Goal: Obtain resource: Download file/media

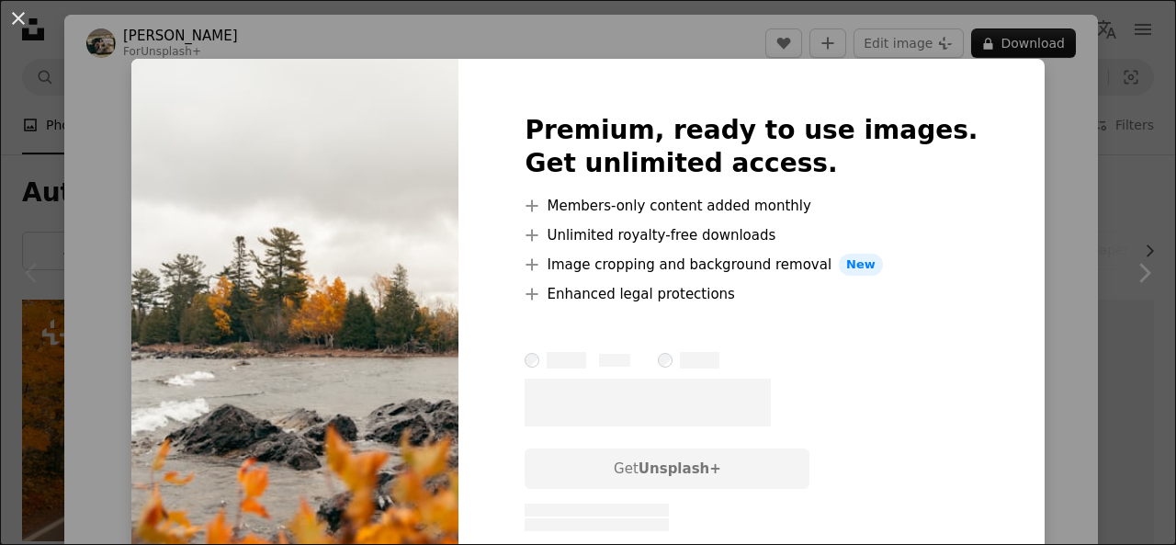
scroll to position [316, 0]
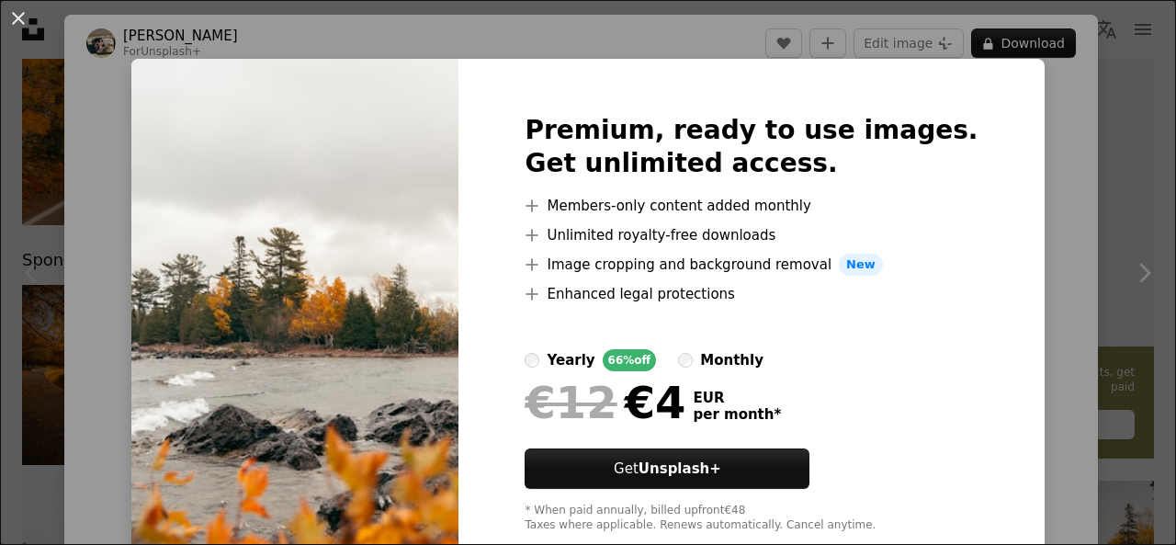
click at [1082, 82] on div "An X shape Premium, ready to use images. Get unlimited access. A plus sign Memb…" at bounding box center [588, 272] width 1176 height 545
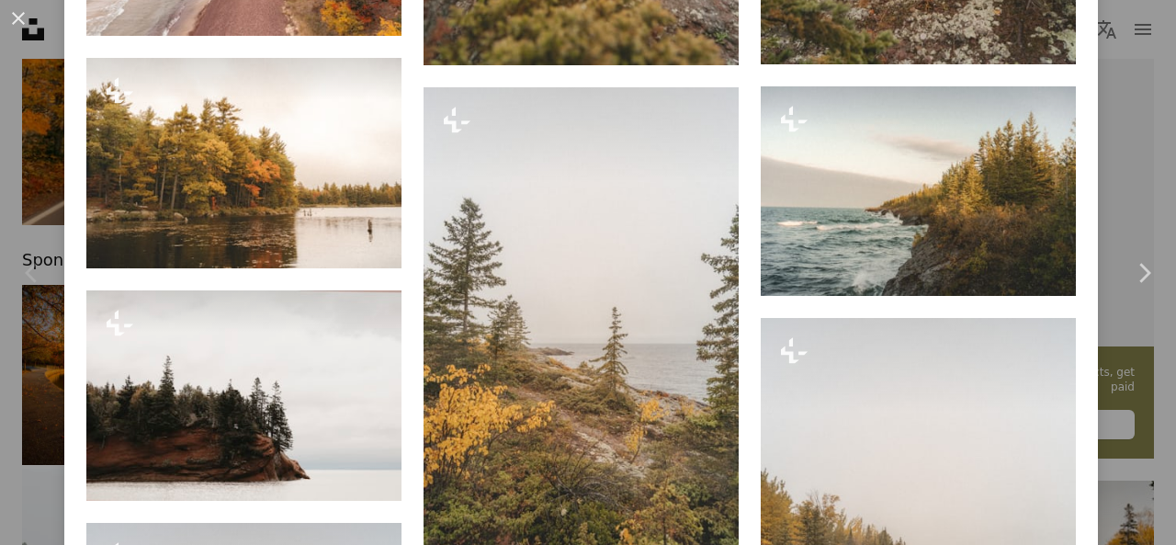
scroll to position [2379, 0]
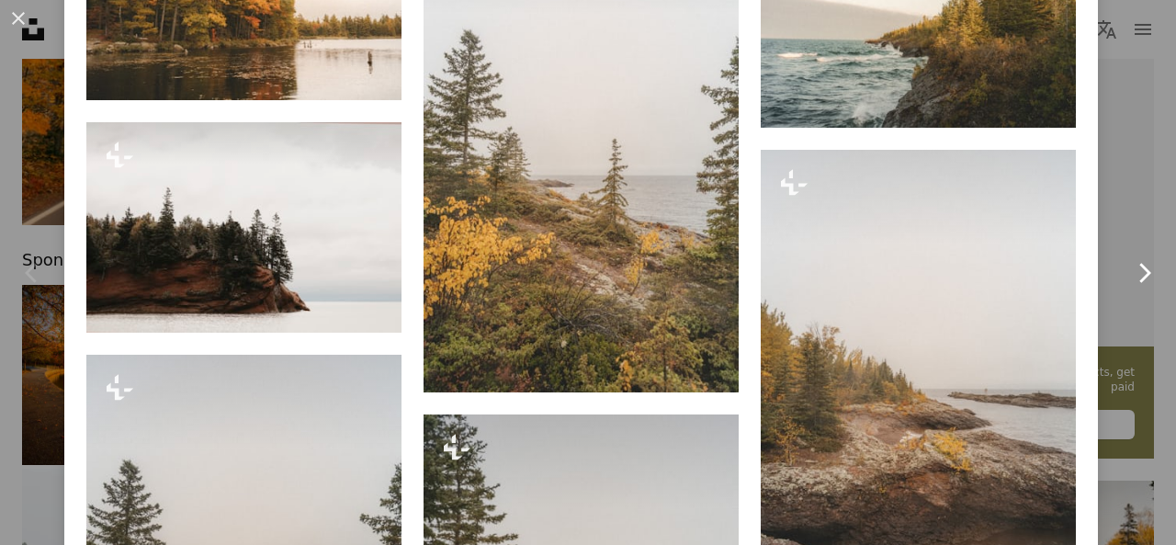
click at [1126, 216] on link "Chevron right" at bounding box center [1144, 273] width 64 height 176
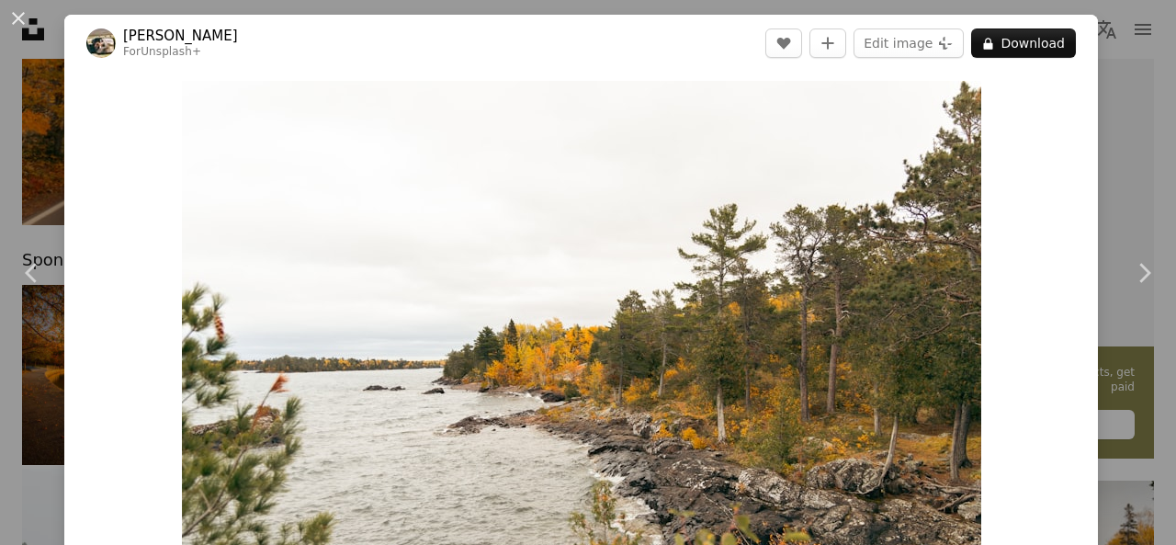
click at [1105, 102] on div "An X shape Chevron left Chevron right Hans For Unsplash+ A heart A plus sign Ed…" at bounding box center [588, 272] width 1176 height 545
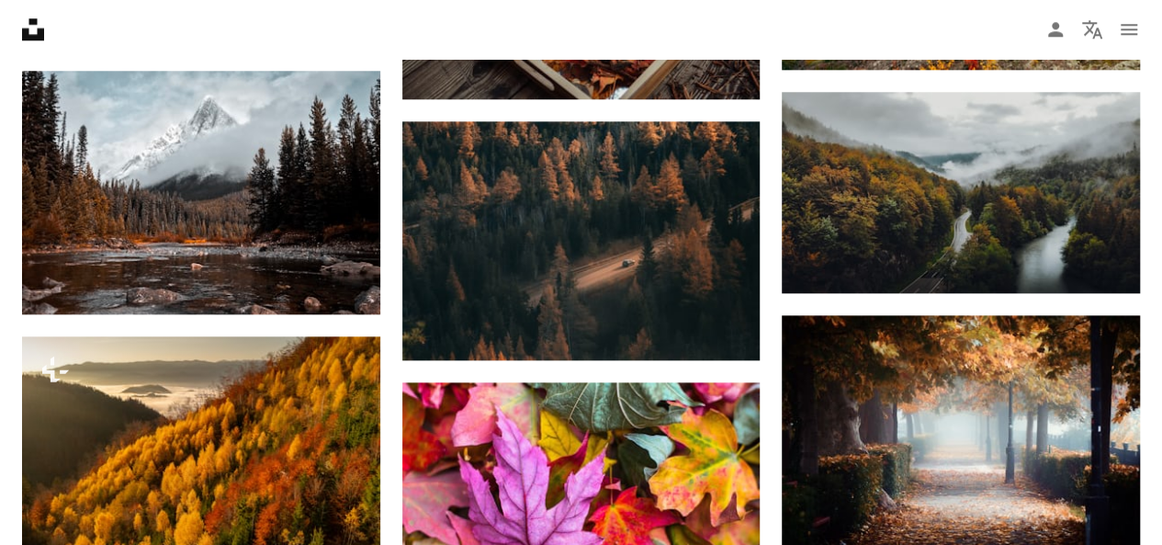
scroll to position [936, 0]
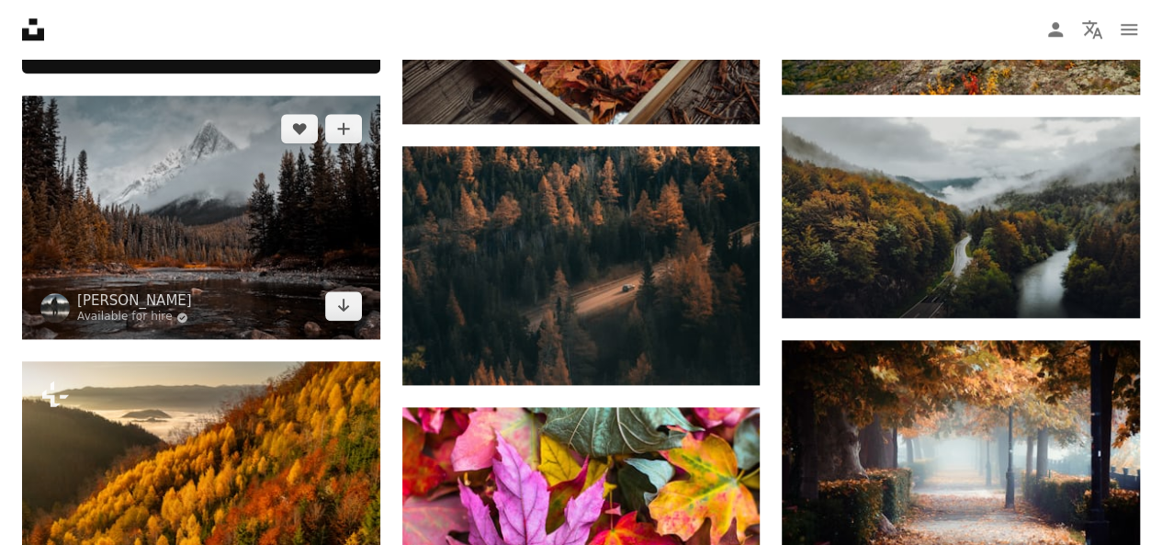
click at [188, 277] on img at bounding box center [201, 218] width 358 height 244
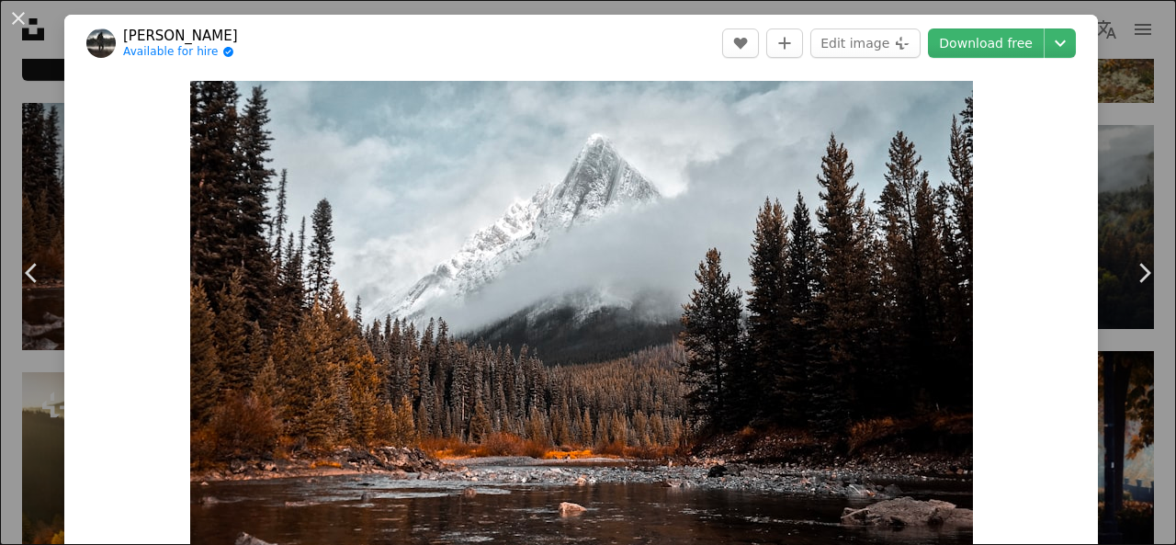
click at [1143, 111] on div "An X shape Chevron left Chevron right [PERSON_NAME] Available for hire A checkm…" at bounding box center [588, 272] width 1176 height 545
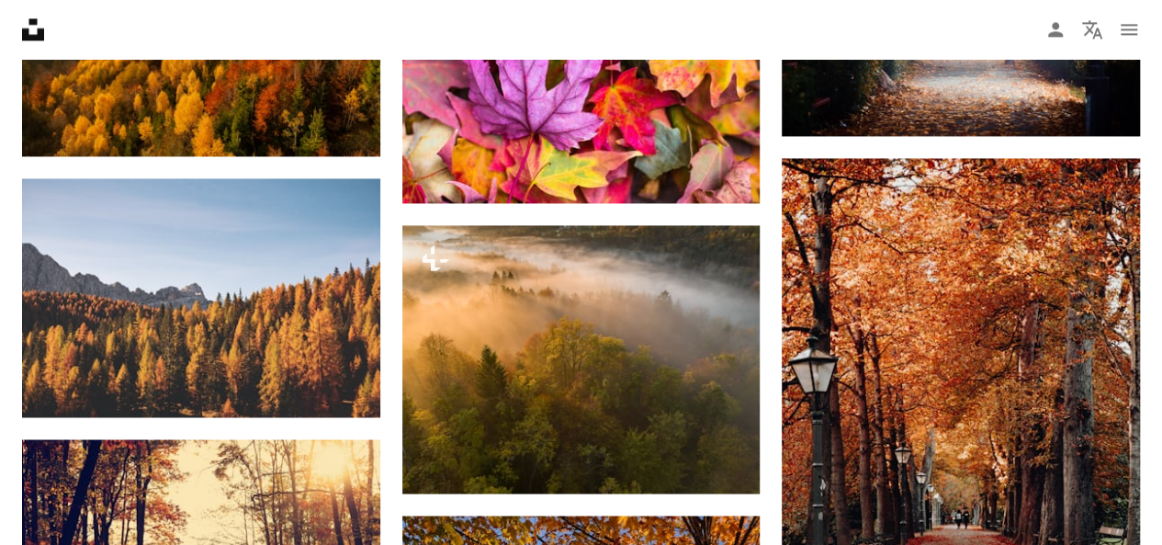
scroll to position [1396, 0]
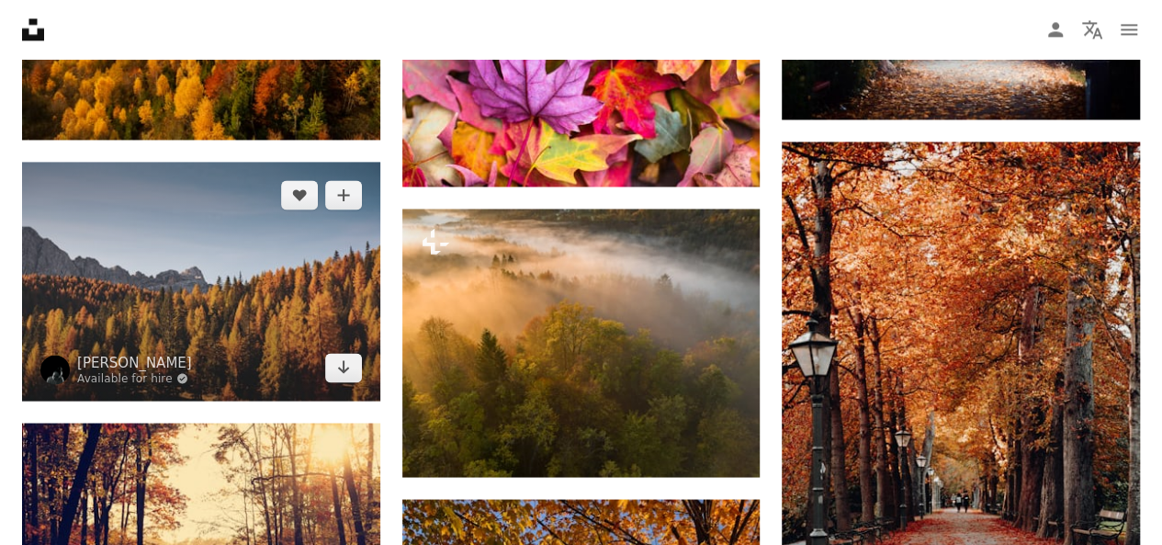
click at [254, 225] on img at bounding box center [201, 281] width 358 height 239
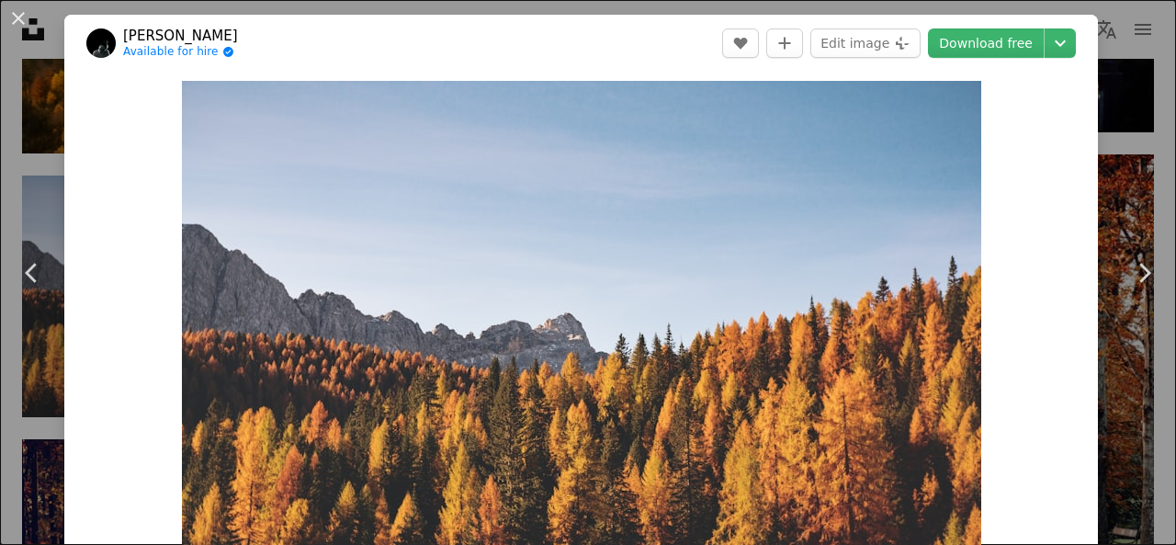
click at [1117, 152] on div "An X shape Chevron left Chevron right [PERSON_NAME] Available for hire A checkm…" at bounding box center [588, 272] width 1176 height 545
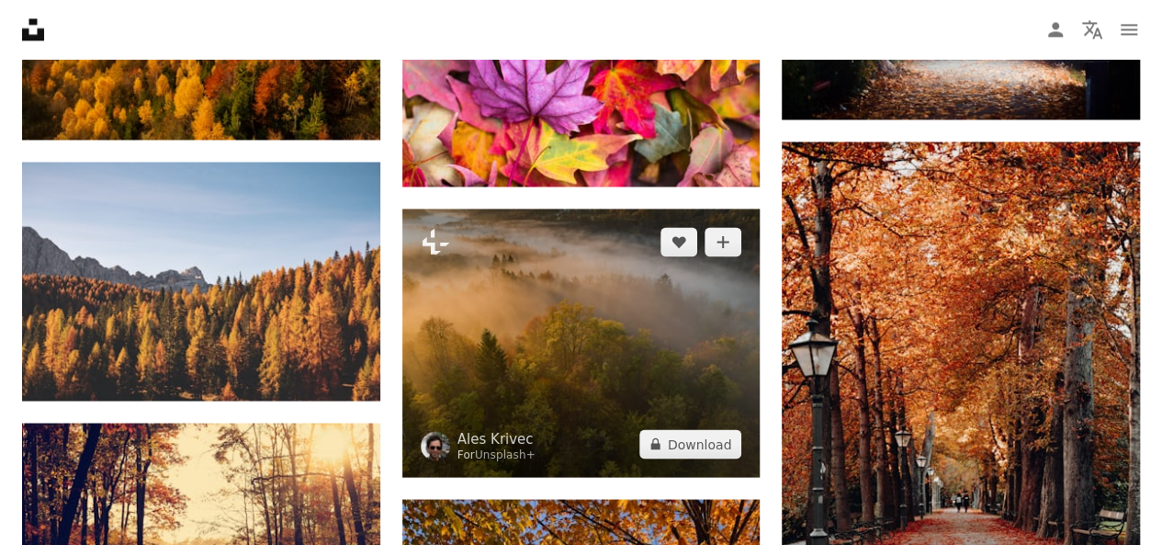
click at [613, 367] on img at bounding box center [581, 343] width 358 height 268
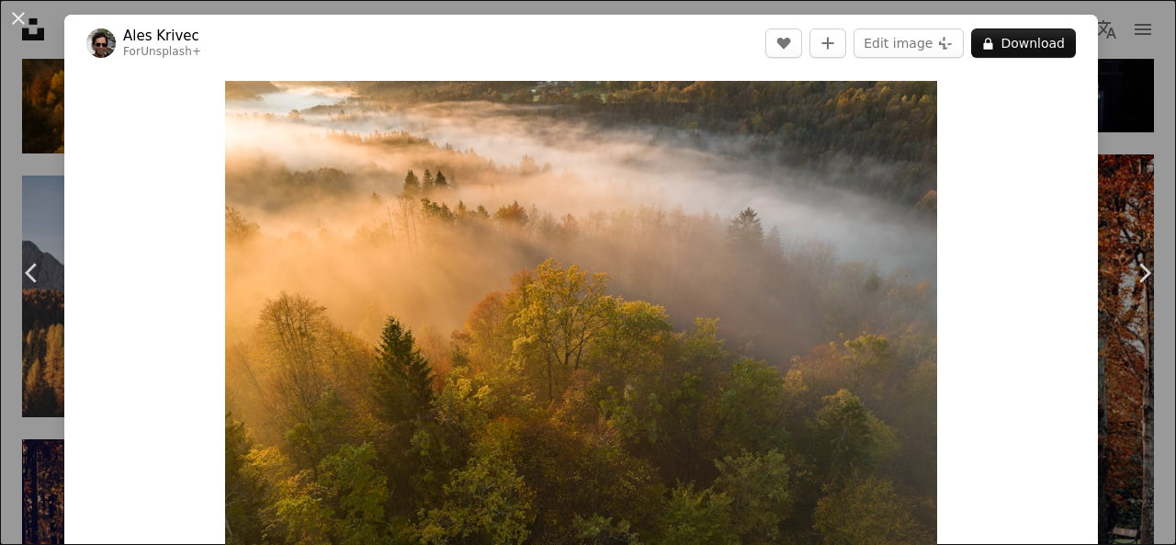
click at [1117, 136] on div "An X shape Chevron left Chevron right Ales Krivec For Unsplash+ A heart A plus …" at bounding box center [588, 272] width 1176 height 545
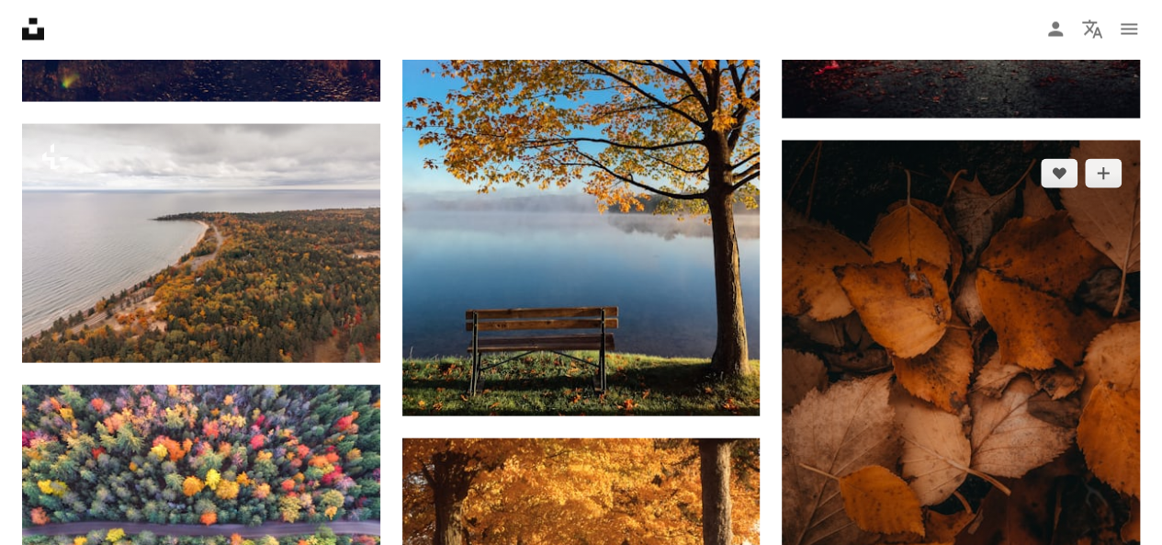
scroll to position [1960, 0]
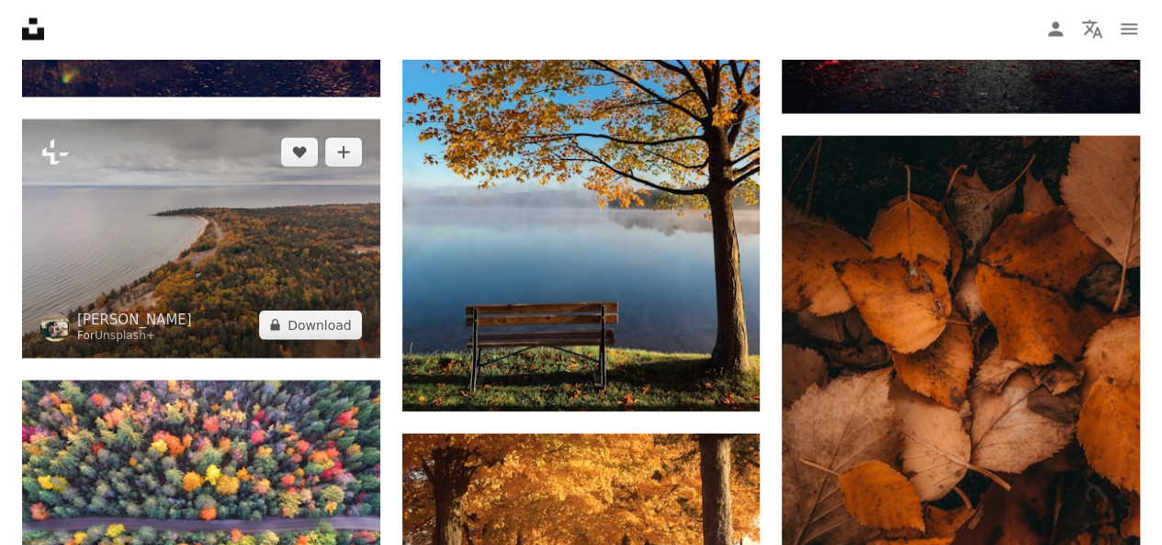
click at [295, 252] on img at bounding box center [201, 238] width 358 height 239
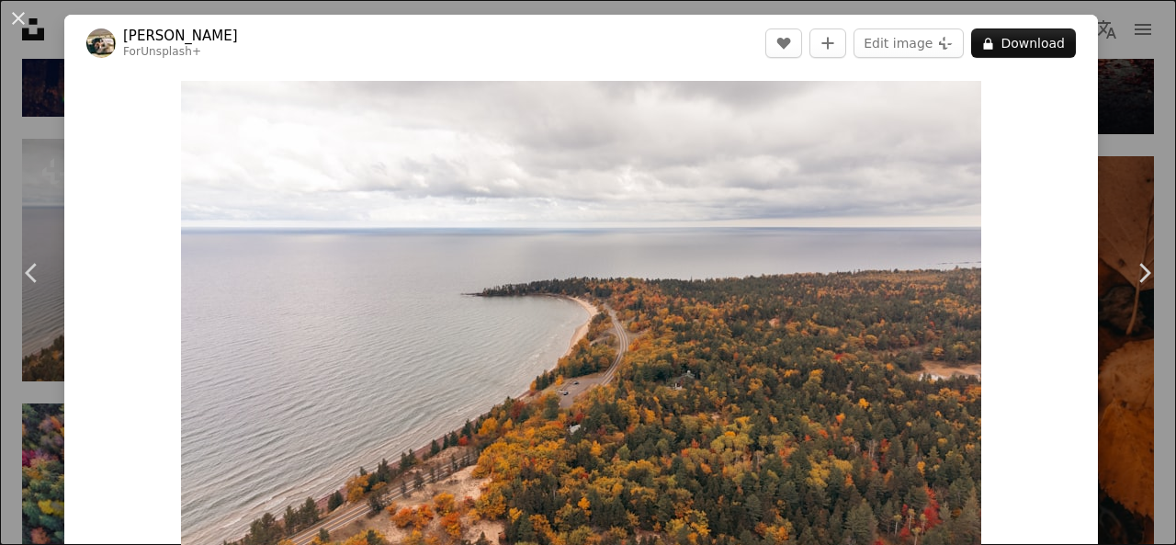
click at [1099, 122] on div "An X shape Chevron left Chevron right Hans For Unsplash+ A heart A plus sign Ed…" at bounding box center [588, 272] width 1176 height 545
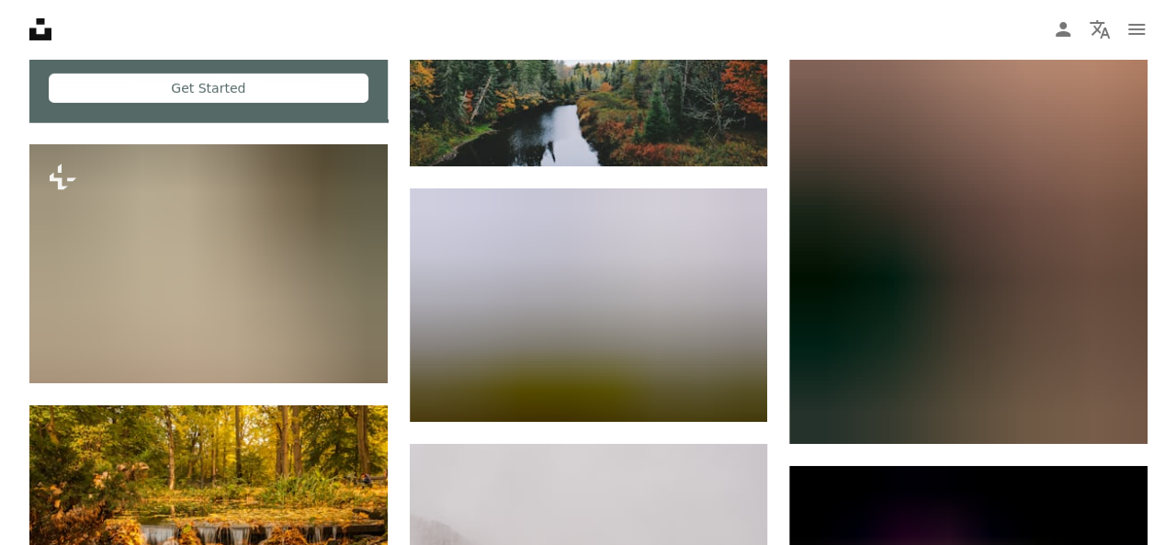
scroll to position [3289, 0]
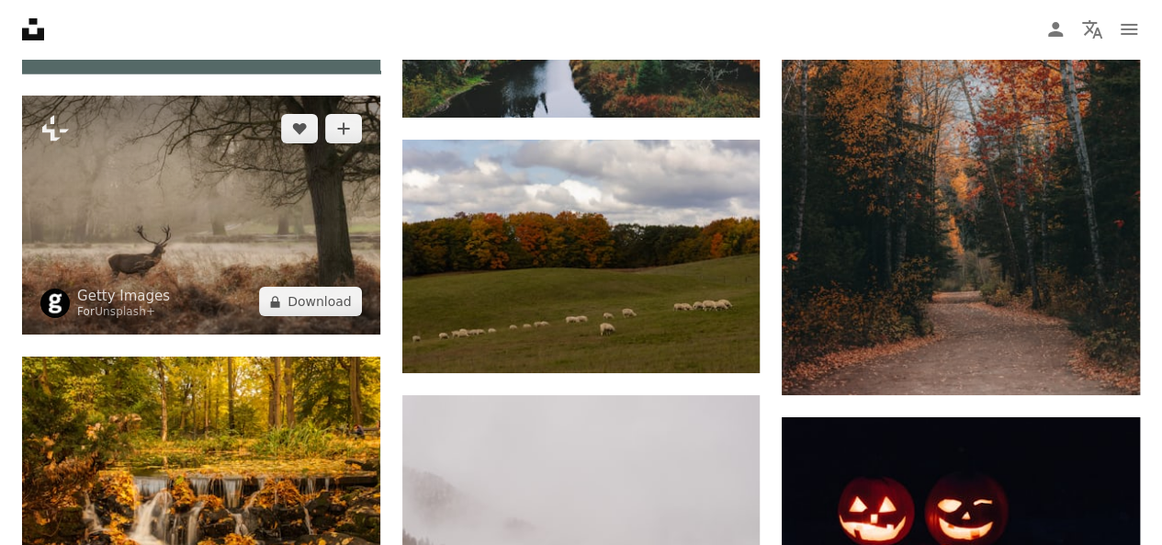
click at [323, 234] on img at bounding box center [201, 215] width 358 height 239
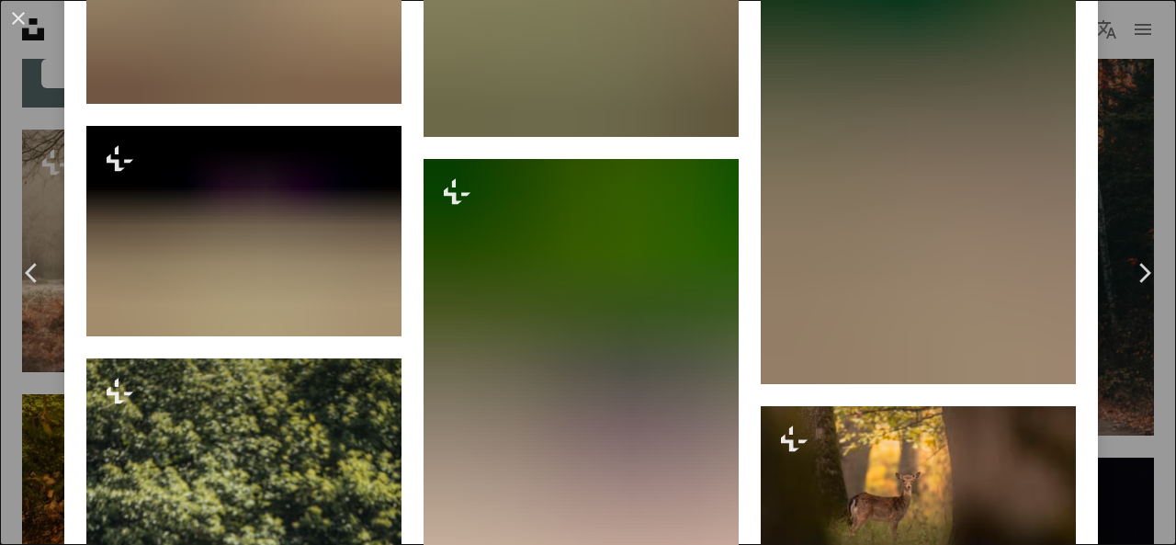
scroll to position [3856, 0]
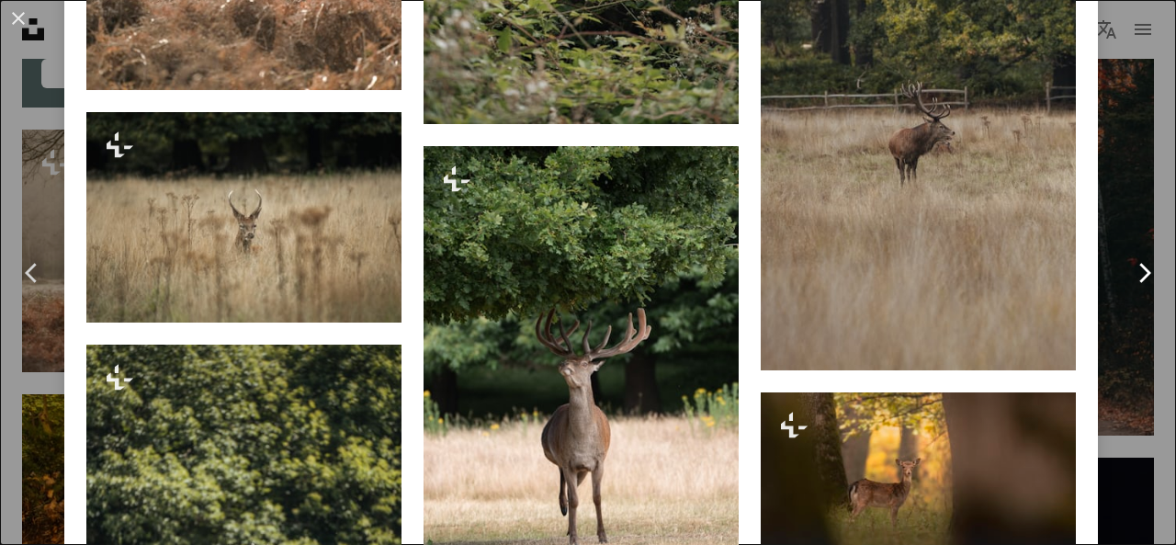
click at [1126, 205] on link "Chevron right" at bounding box center [1144, 273] width 64 height 176
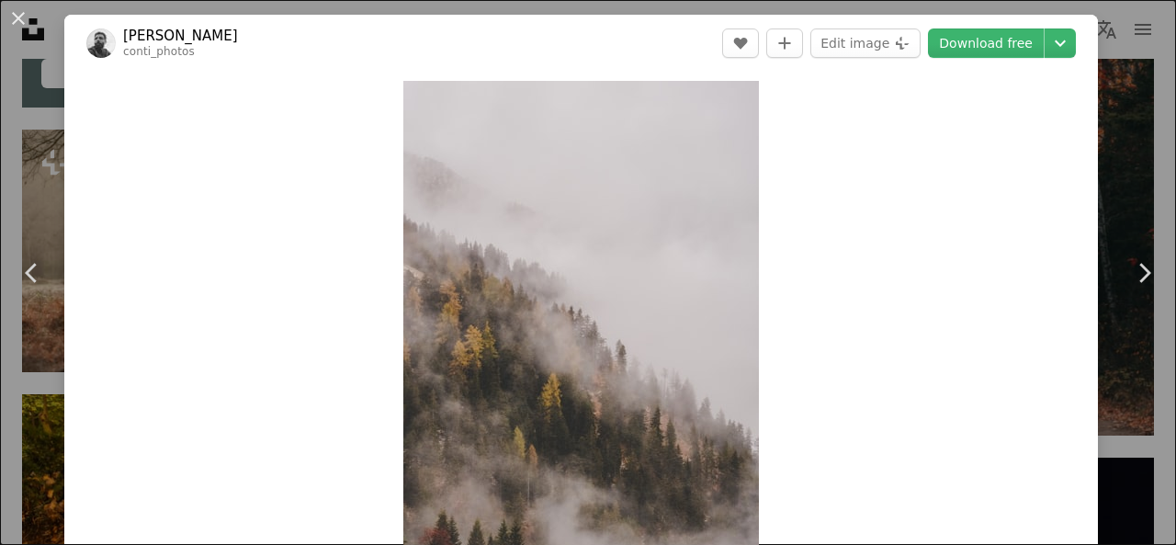
click at [1122, 113] on div "An X shape Chevron left Chevron right [PERSON_NAME] conti_photos A heart A plus…" at bounding box center [588, 272] width 1176 height 545
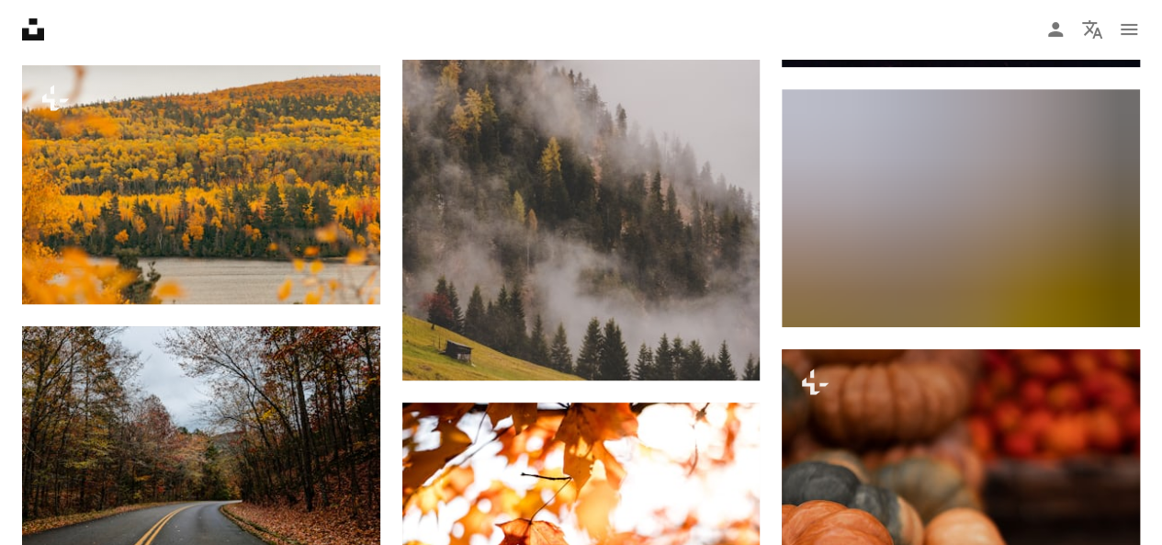
scroll to position [3820, 0]
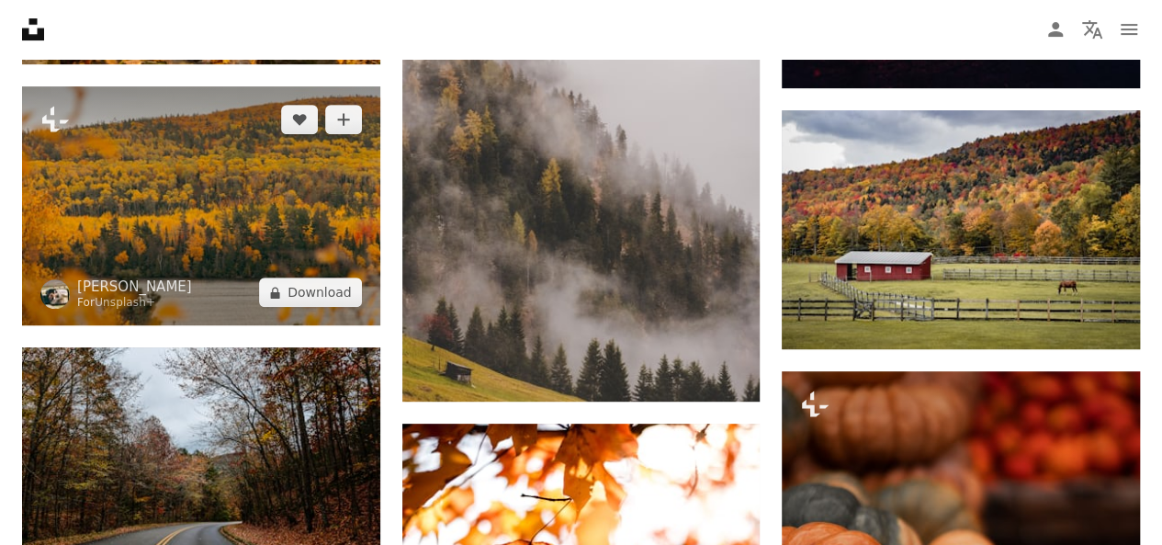
click at [322, 232] on img at bounding box center [201, 205] width 358 height 239
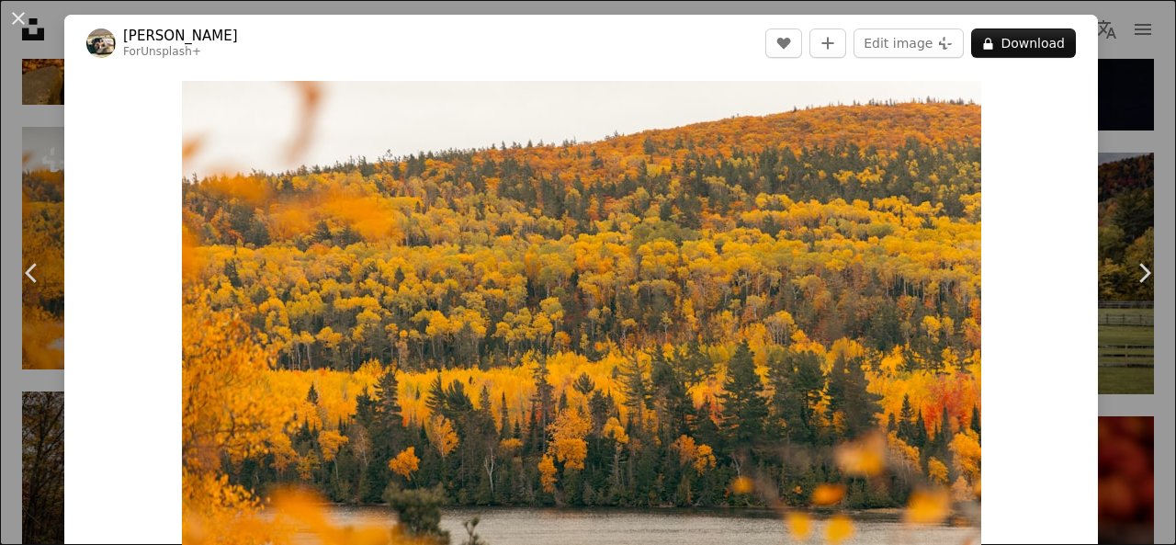
click at [1106, 172] on div "An X shape Chevron left Chevron right Hans For Unsplash+ A heart A plus sign Ed…" at bounding box center [588, 272] width 1176 height 545
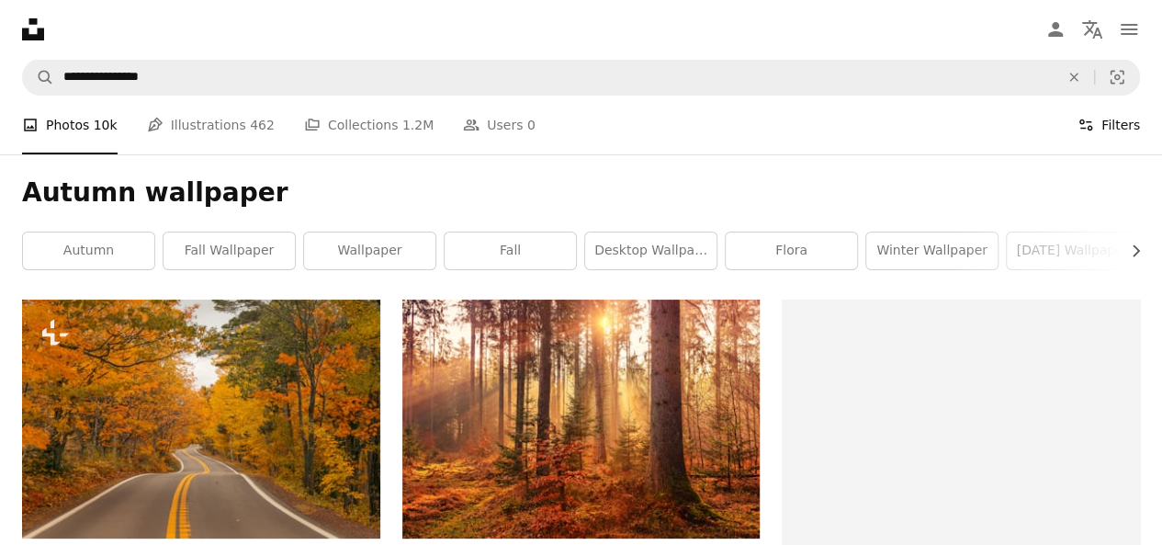
click at [1100, 118] on button "Filters Filters" at bounding box center [1109, 125] width 62 height 59
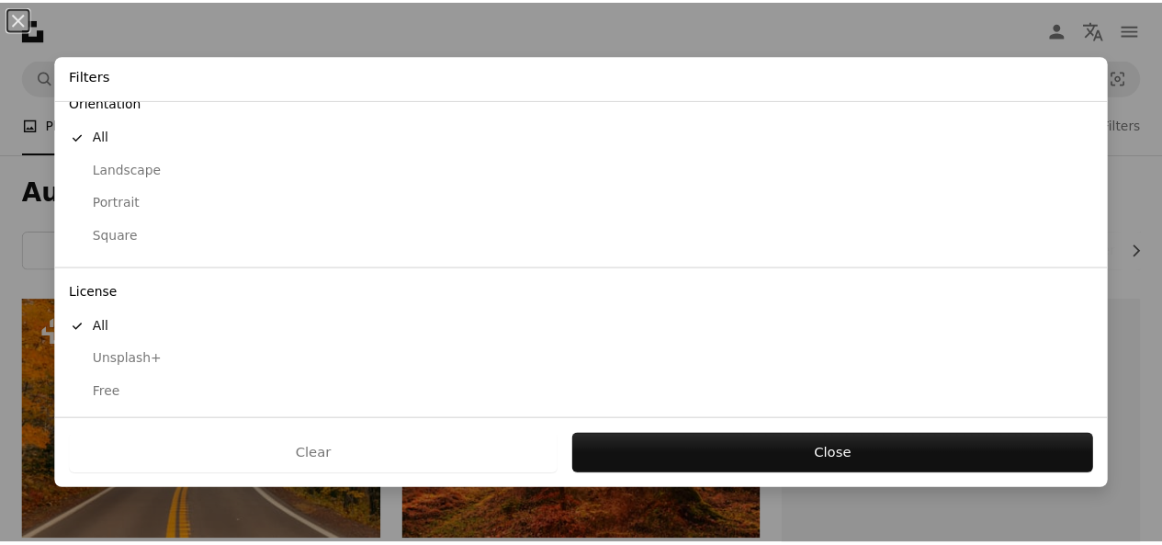
scroll to position [181, 0]
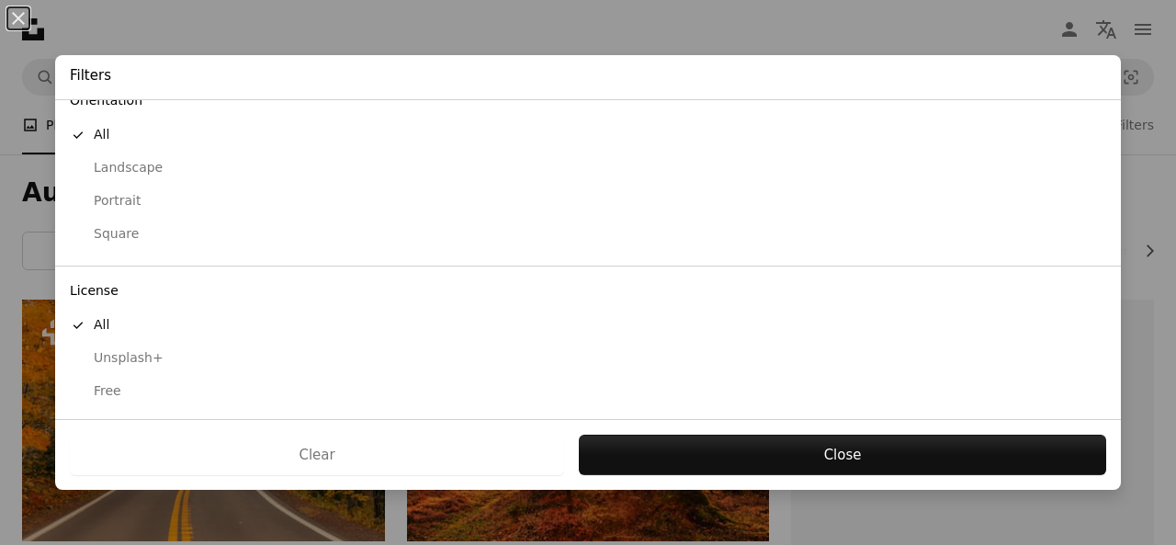
click at [112, 385] on div "Free" at bounding box center [588, 391] width 1036 height 18
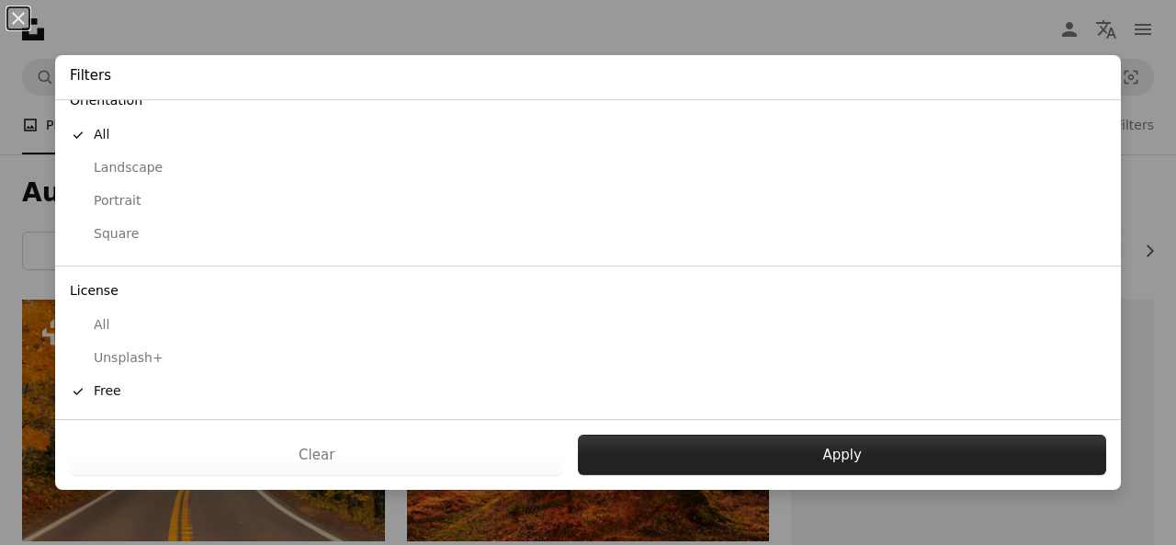
click at [731, 451] on button "Apply" at bounding box center [842, 455] width 528 height 40
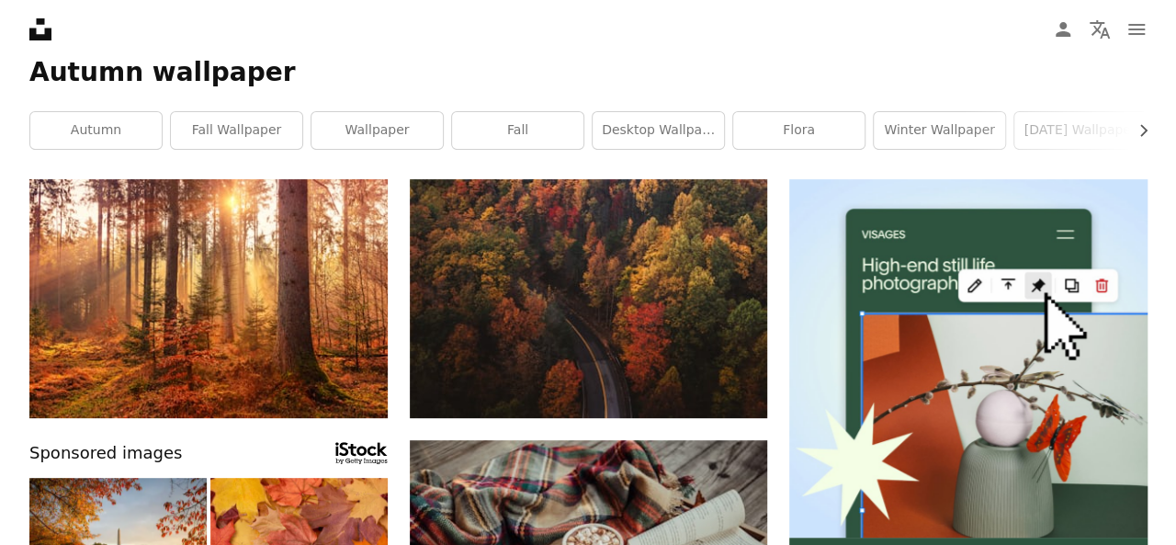
scroll to position [134, 0]
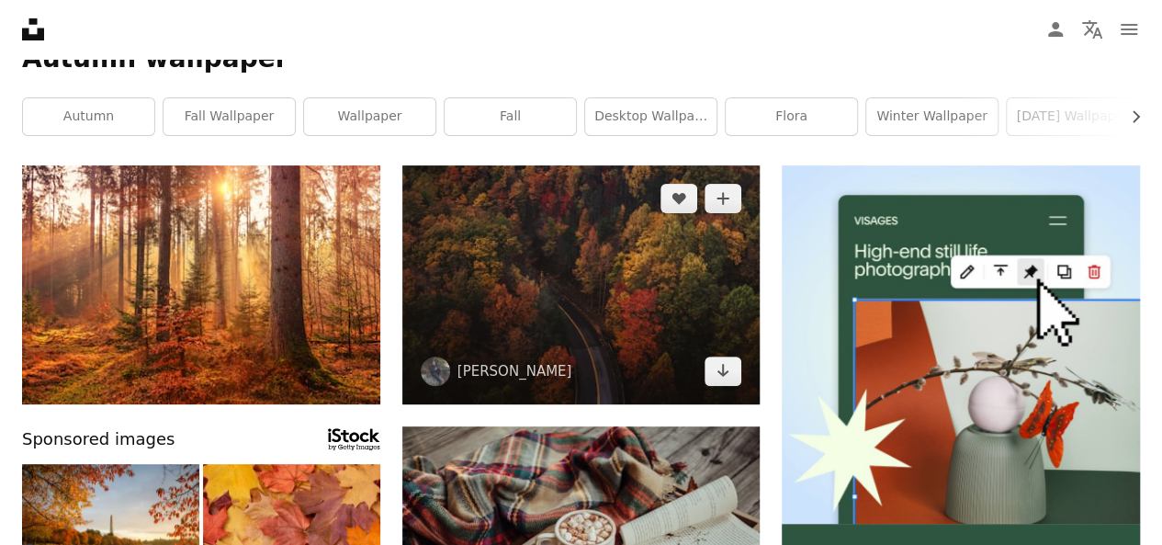
click at [606, 286] on img at bounding box center [581, 284] width 358 height 239
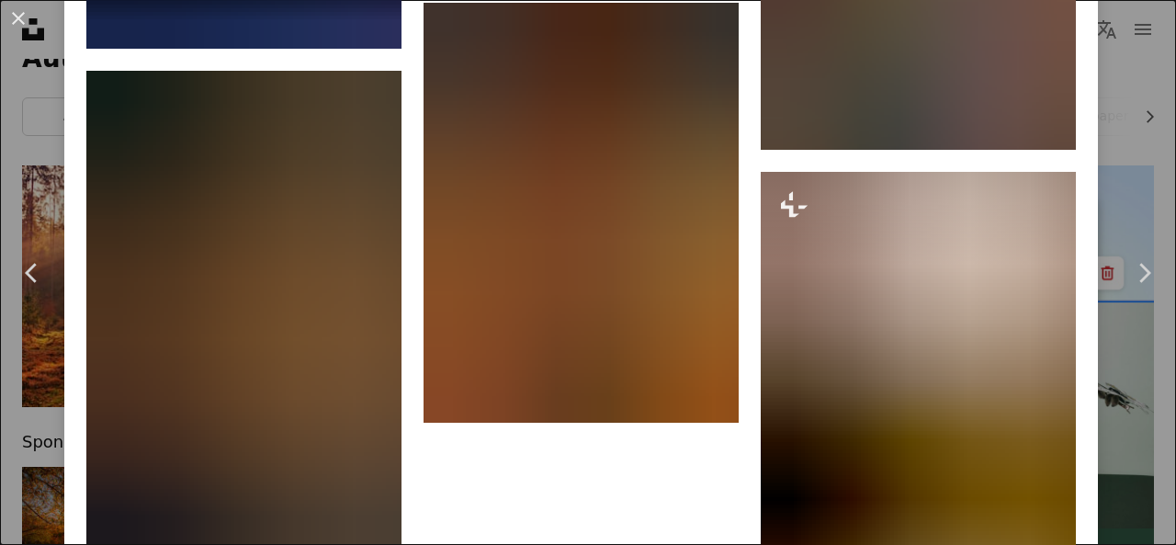
scroll to position [3405, 0]
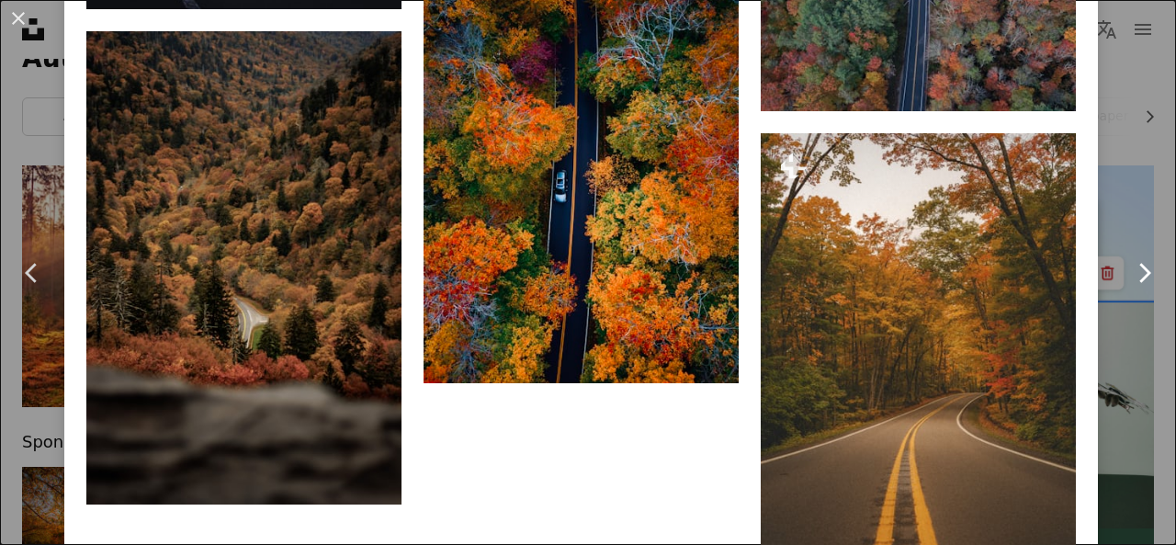
click at [1112, 260] on link "Chevron right" at bounding box center [1144, 273] width 64 height 176
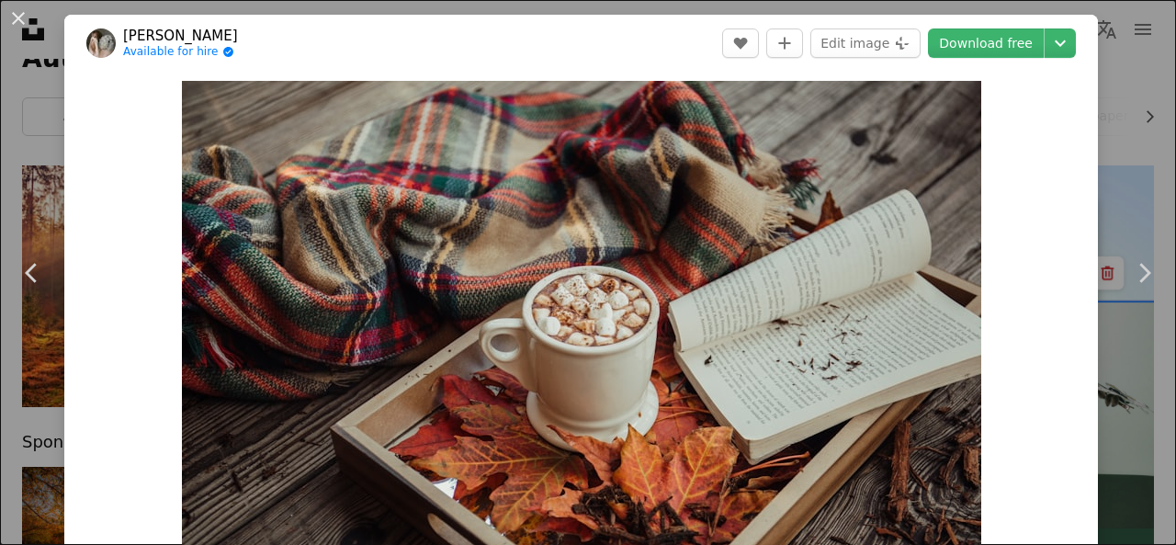
click at [1090, 137] on div "An X shape Chevron left Chevron right [PERSON_NAME] Available for hire A checkm…" at bounding box center [588, 272] width 1176 height 545
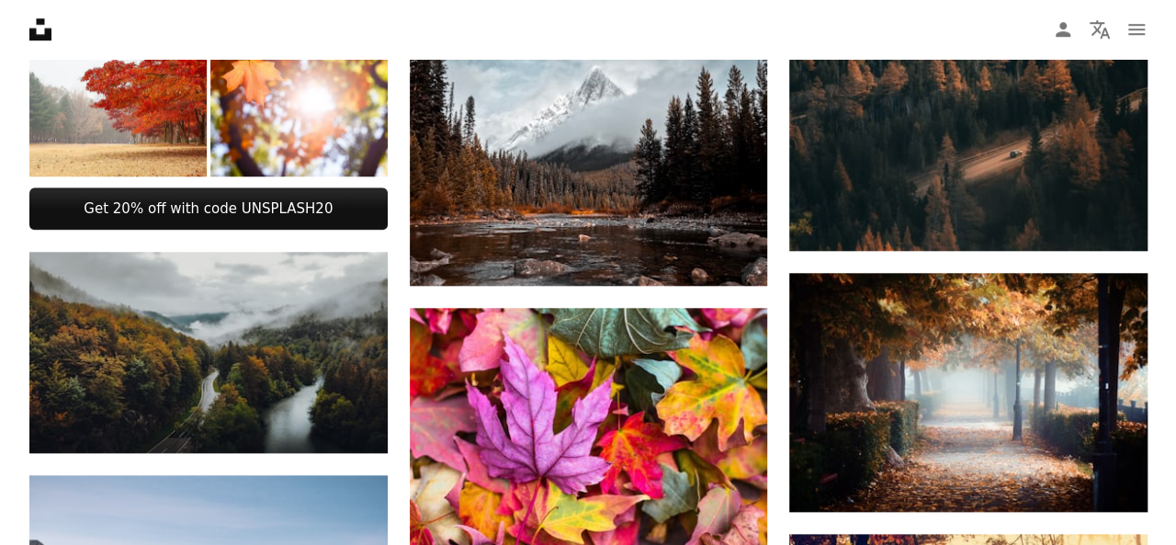
scroll to position [798, 0]
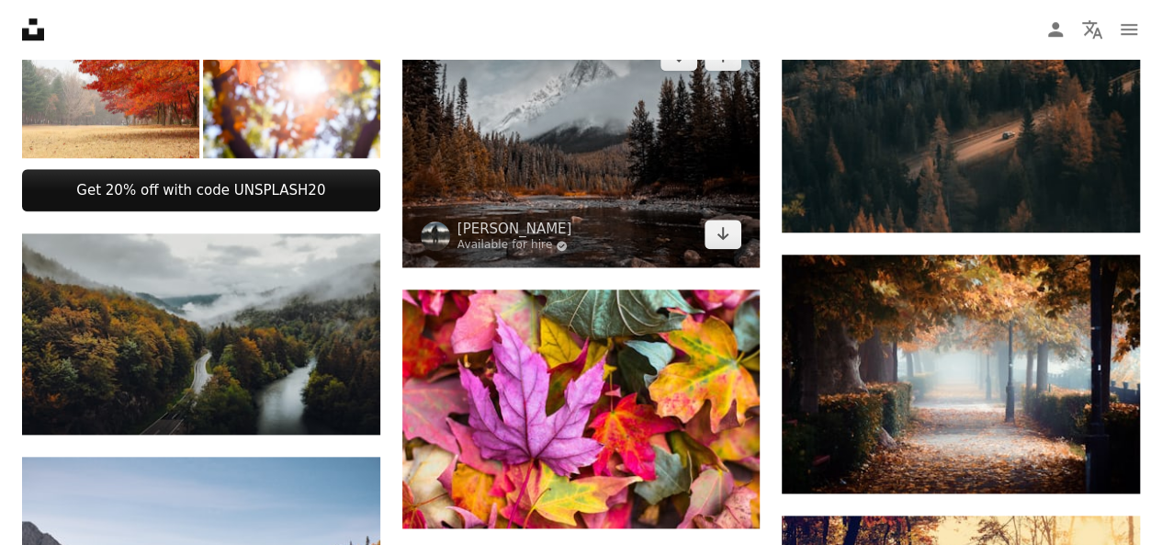
click at [573, 161] on img at bounding box center [581, 145] width 358 height 244
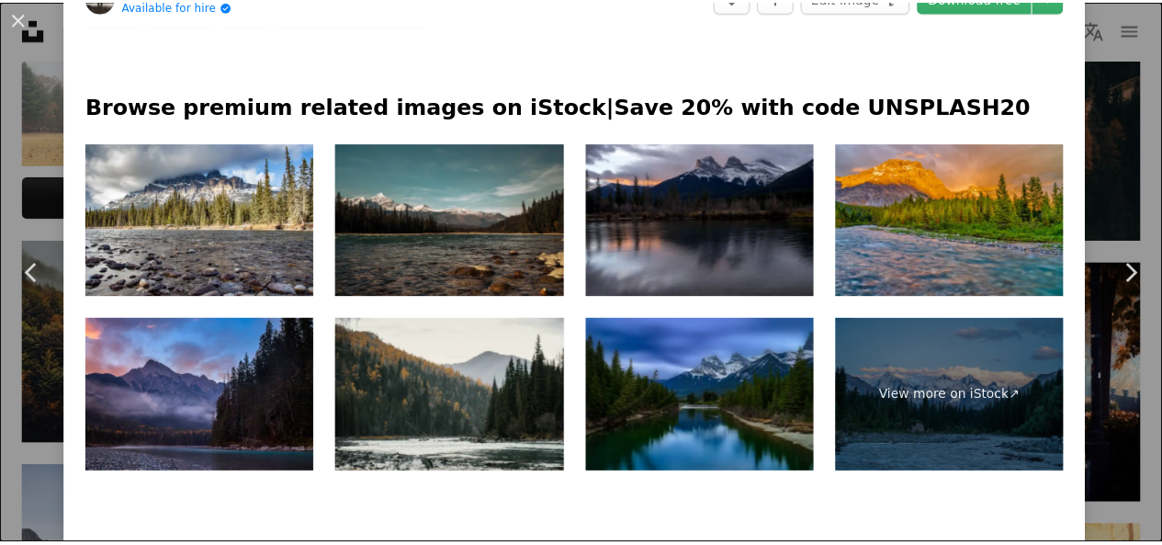
scroll to position [894, 0]
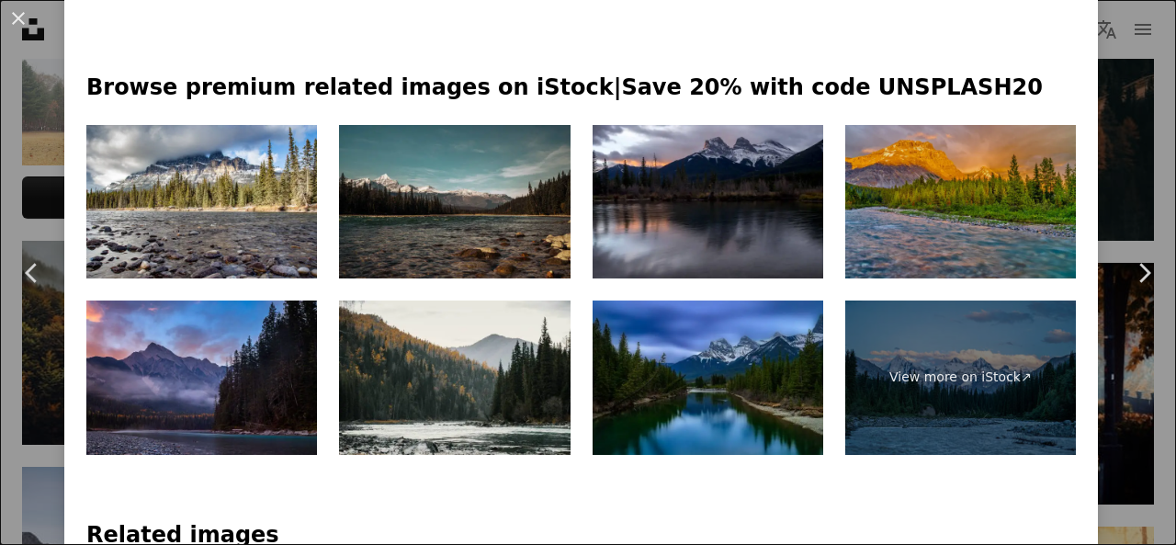
click at [973, 150] on img at bounding box center [960, 202] width 231 height 154
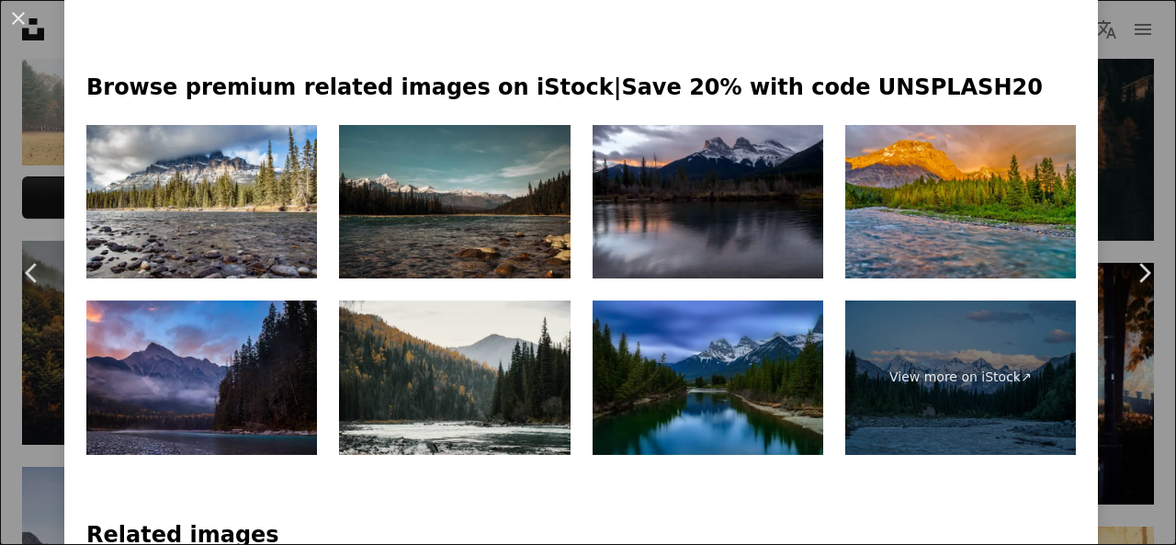
click at [1101, 148] on div "An X shape Chevron left Chevron right [PERSON_NAME] Available for hire A checkm…" at bounding box center [588, 272] width 1176 height 545
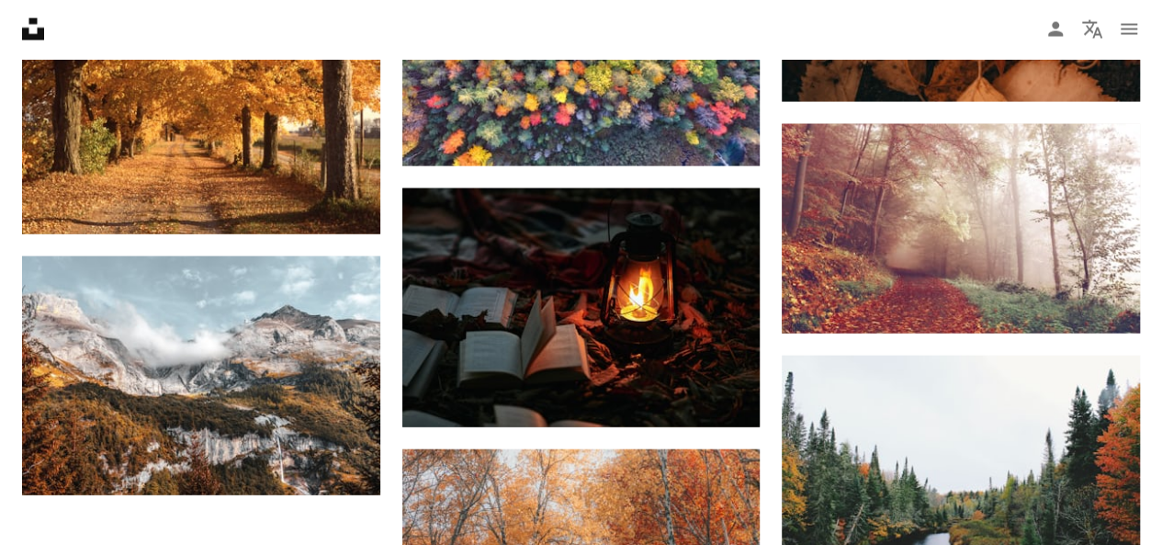
scroll to position [2015, 0]
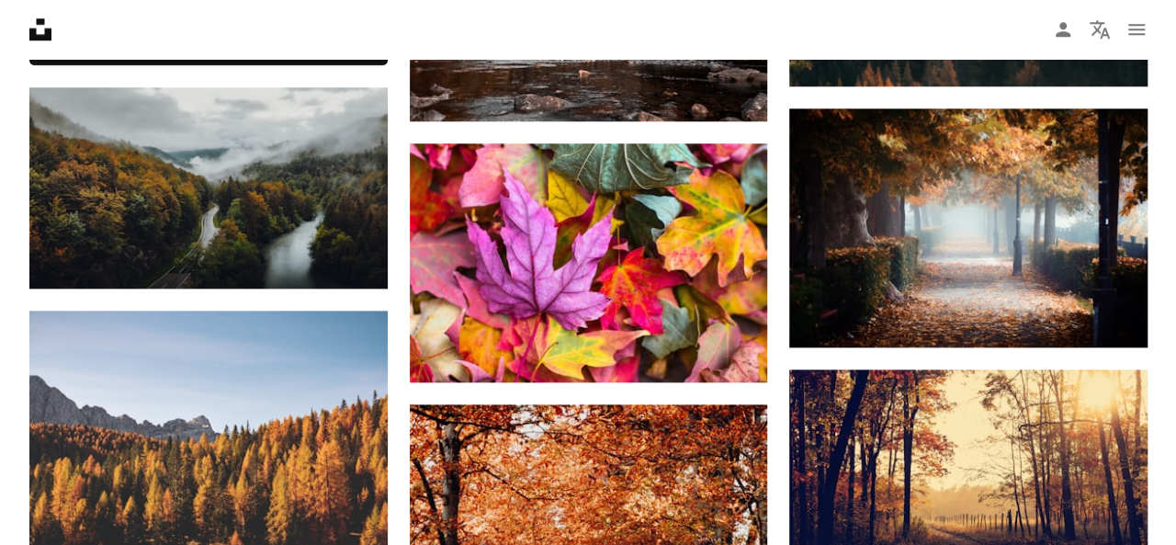
scroll to position [931, 0]
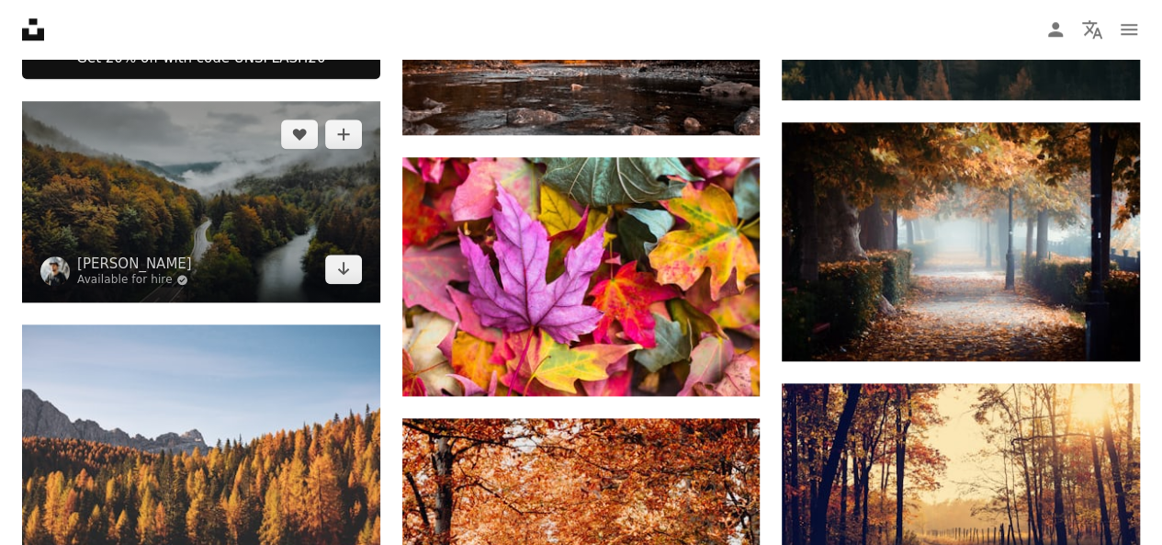
click at [265, 221] on img at bounding box center [201, 201] width 358 height 201
click at [215, 170] on img at bounding box center [201, 201] width 358 height 201
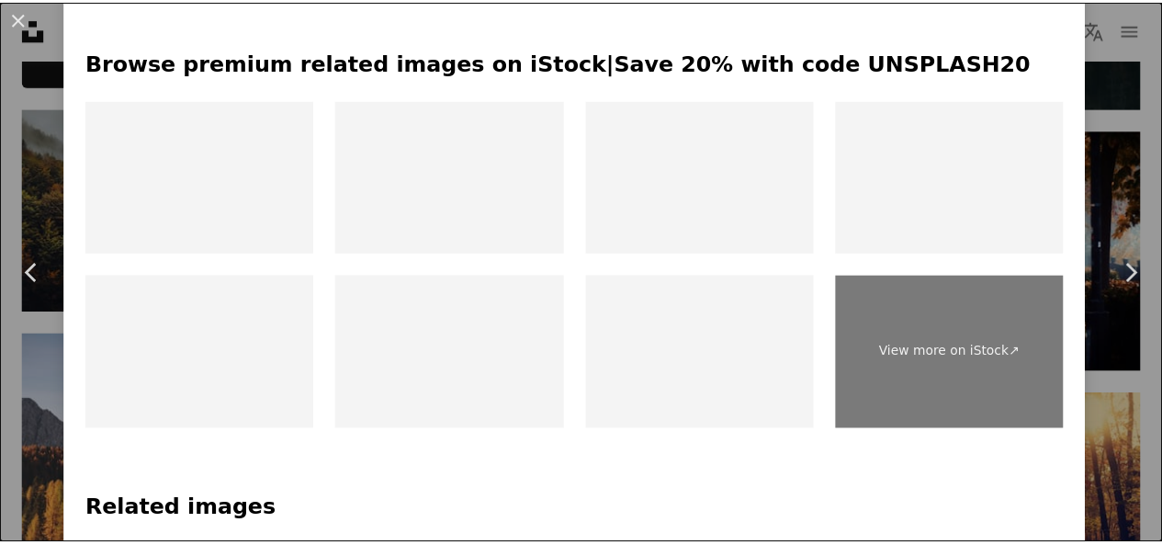
scroll to position [992, 0]
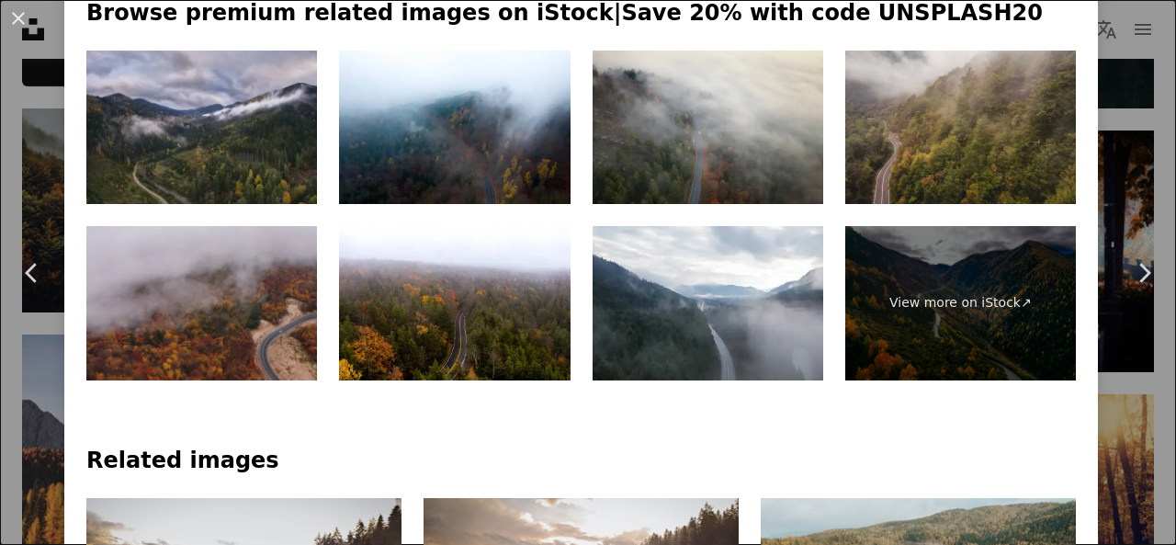
click at [160, 295] on img at bounding box center [201, 303] width 231 height 154
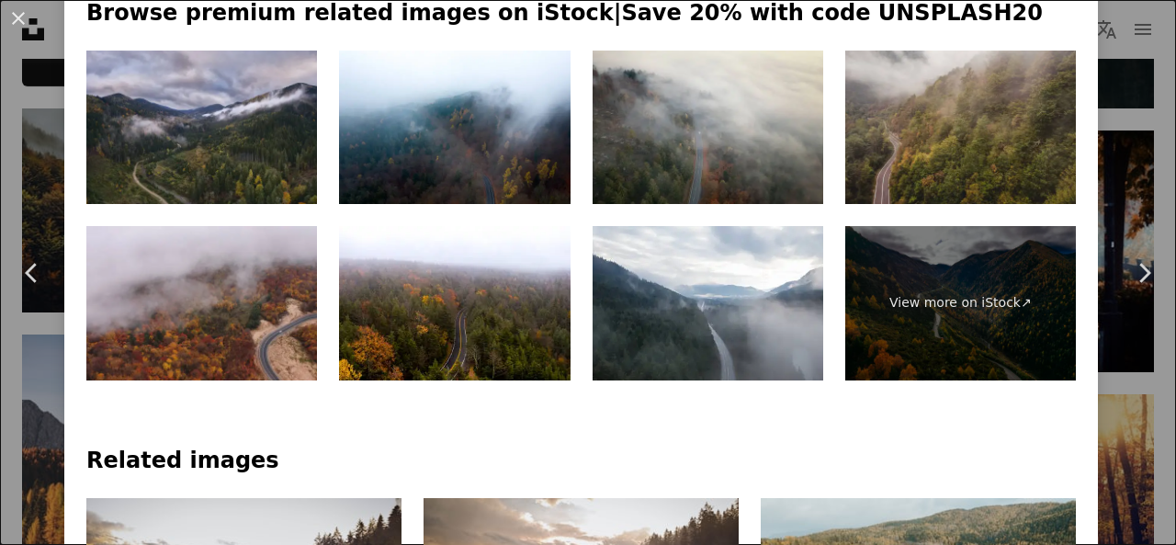
click at [1106, 127] on div "An X shape Chevron left Chevron right [PERSON_NAME] Available for hire A checkm…" at bounding box center [588, 272] width 1176 height 545
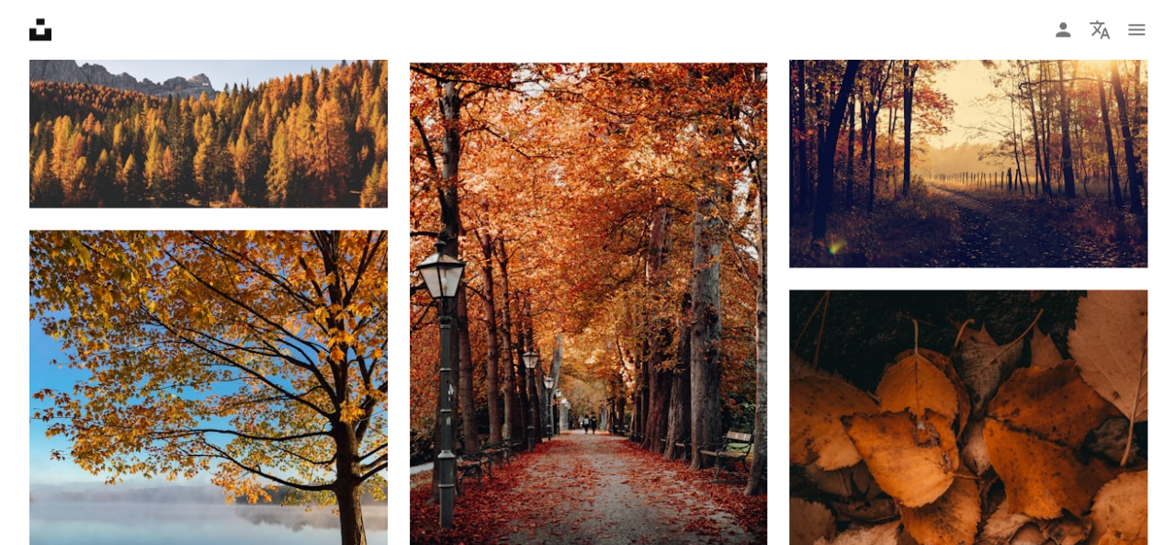
scroll to position [1304, 0]
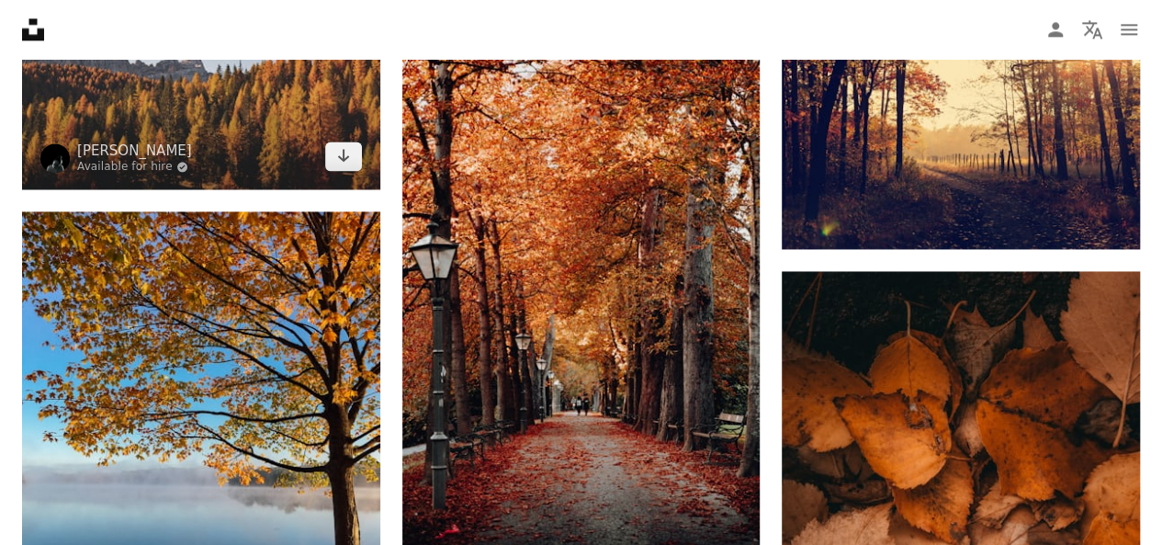
click at [283, 110] on img at bounding box center [201, 69] width 358 height 239
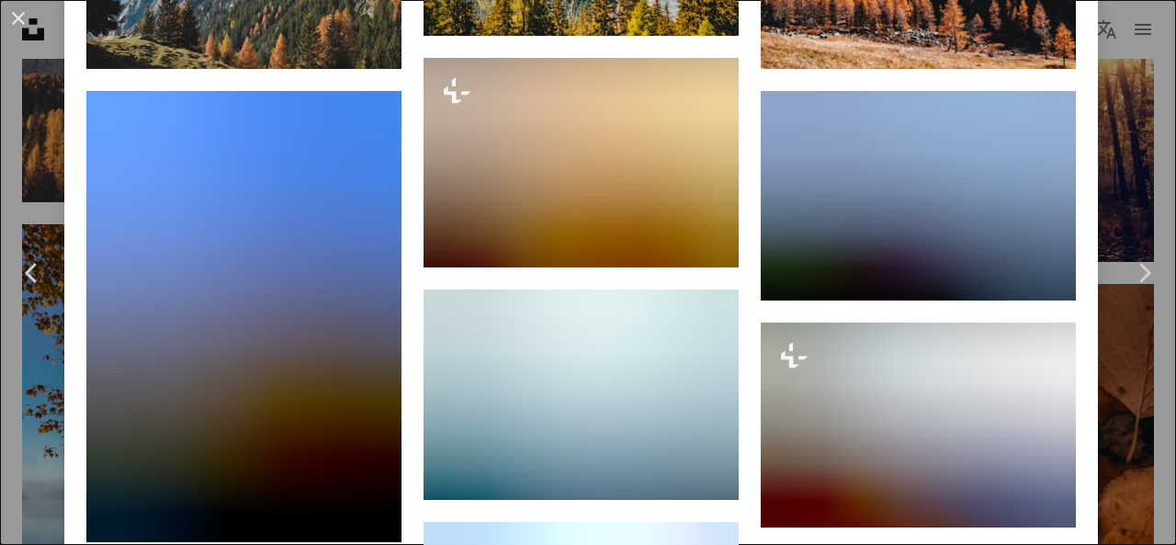
scroll to position [1644, 0]
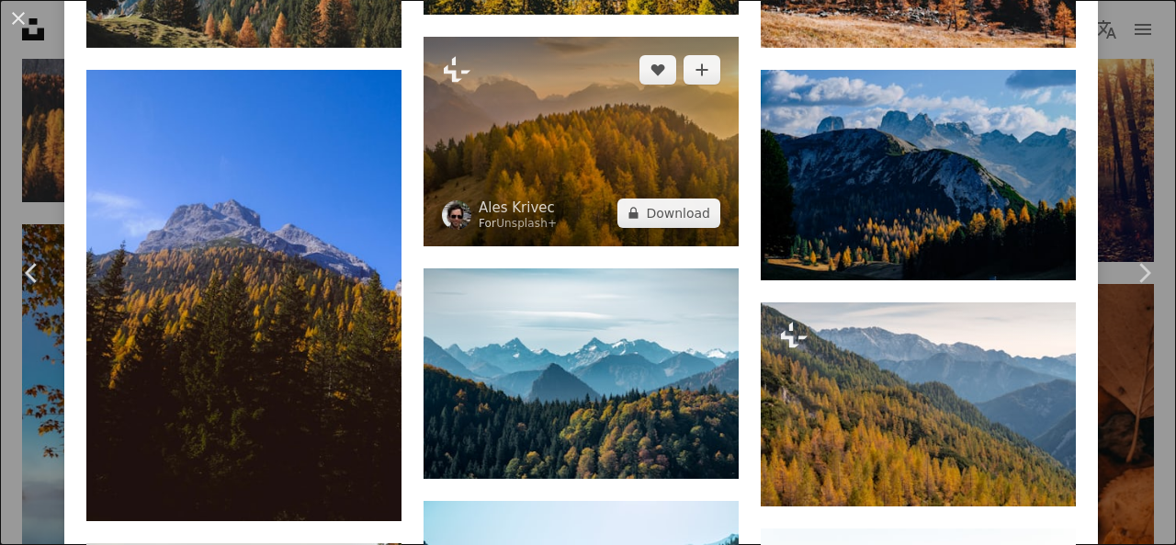
click at [576, 127] on img at bounding box center [581, 141] width 315 height 209
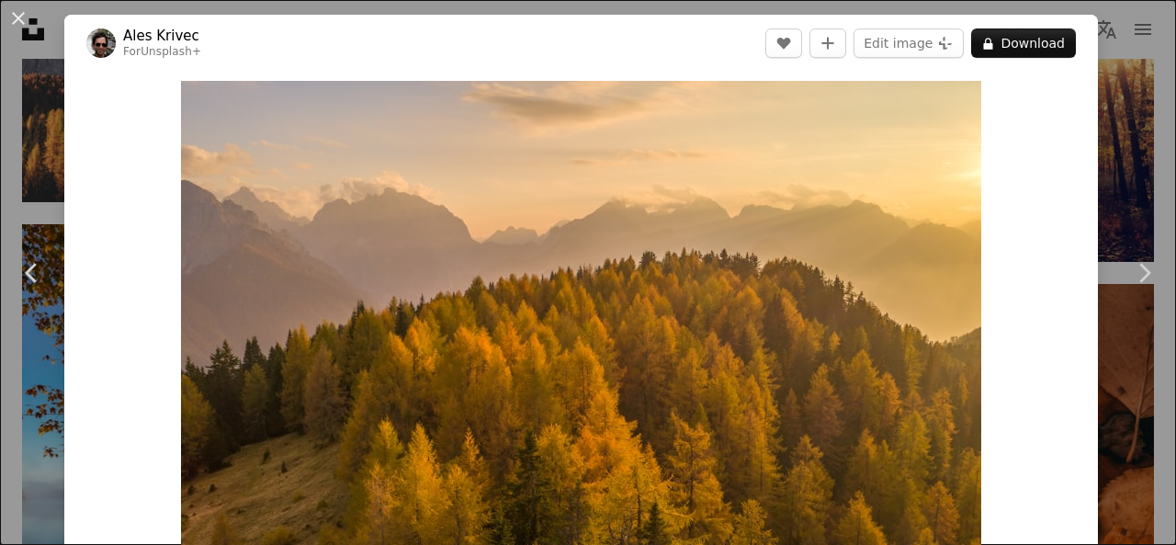
drag, startPoint x: 1108, startPoint y: 97, endPoint x: 1109, endPoint y: 69, distance: 28.5
click at [1109, 69] on div "An X shape Chevron left Chevron right Ales Krivec For Unsplash+ A heart A plus …" at bounding box center [588, 272] width 1176 height 545
